Goal: Transaction & Acquisition: Purchase product/service

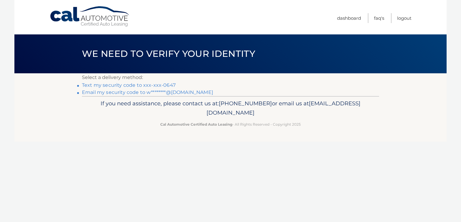
click at [140, 84] on link "Text my security code to xxx-xxx-0647" at bounding box center [129, 85] width 94 height 6
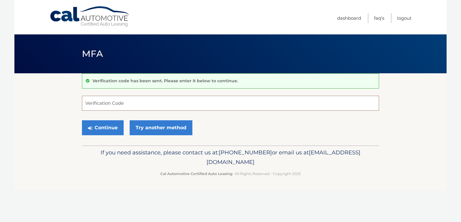
click at [92, 104] on input "Verification Code" at bounding box center [230, 103] width 297 height 15
type input "369332"
click at [98, 130] on button "Continue" at bounding box center [103, 128] width 42 height 15
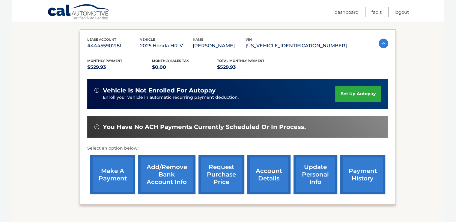
scroll to position [96, 0]
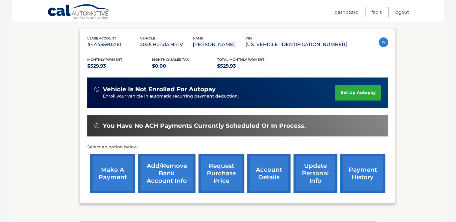
click at [119, 171] on link "make a payment" at bounding box center [112, 173] width 45 height 39
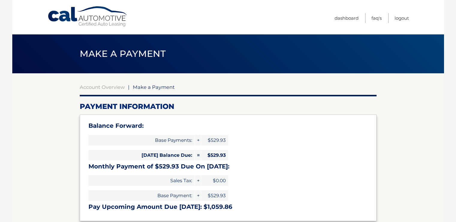
select select "MzZjYmEzY2ItZDMyMS00MDBhLWIwMTAtZjNhZjIwYmEzMjA5"
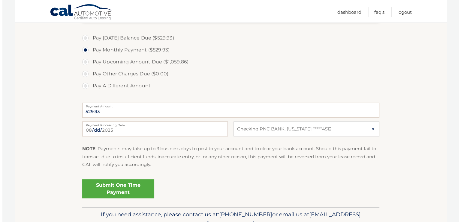
scroll to position [231, 0]
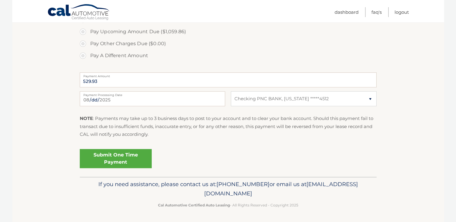
click at [118, 161] on link "Submit One Time Payment" at bounding box center [116, 158] width 72 height 19
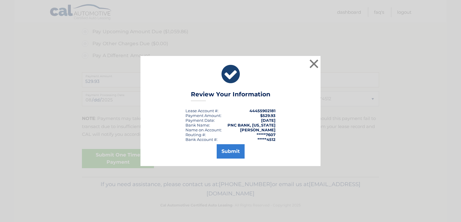
click at [237, 154] on button "Submit" at bounding box center [230, 152] width 28 height 14
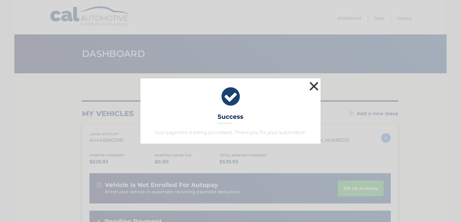
click at [314, 88] on button "×" at bounding box center [314, 86] width 12 height 12
